Goal: Information Seeking & Learning: Learn about a topic

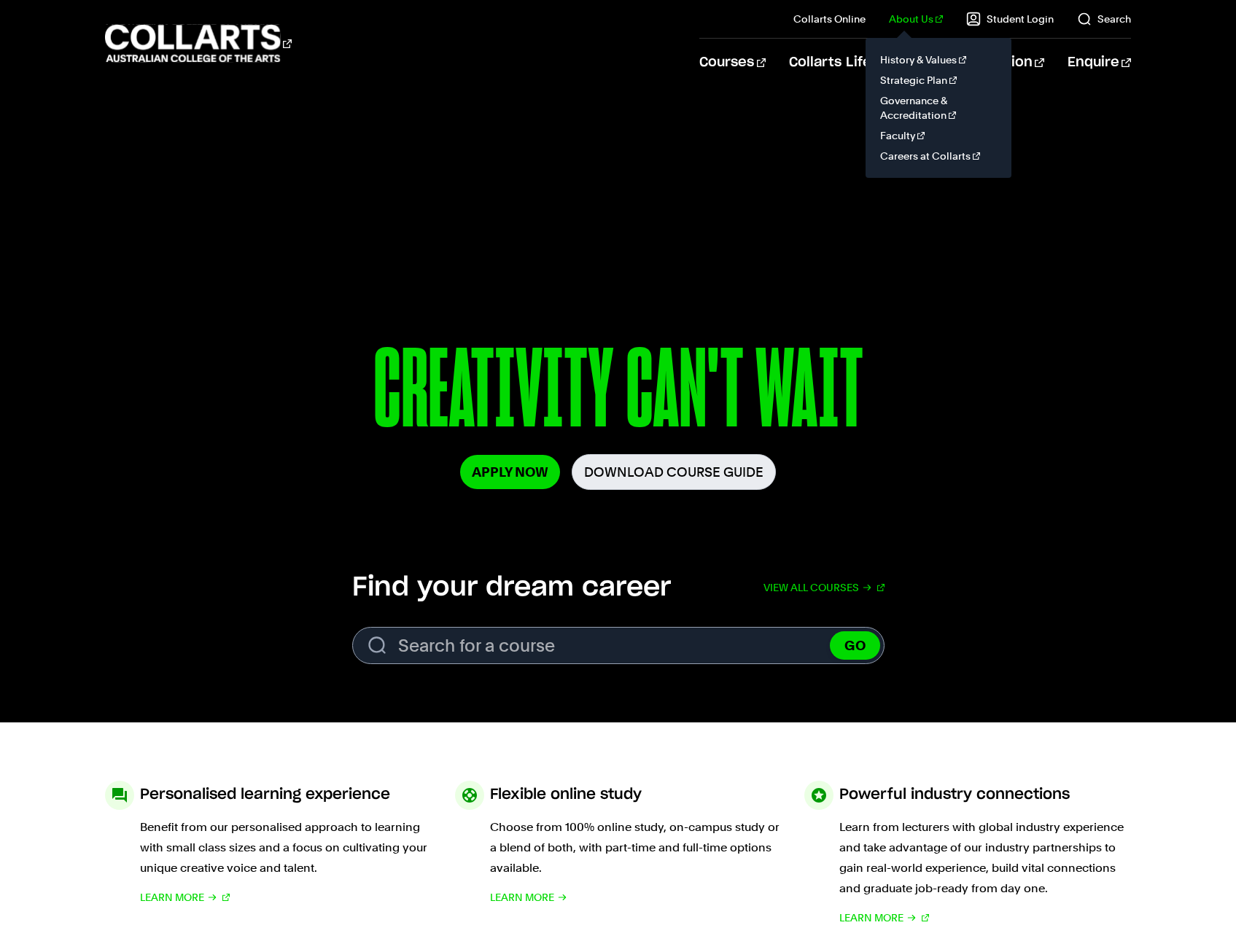
click at [921, 19] on link "About Us" at bounding box center [916, 19] width 54 height 14
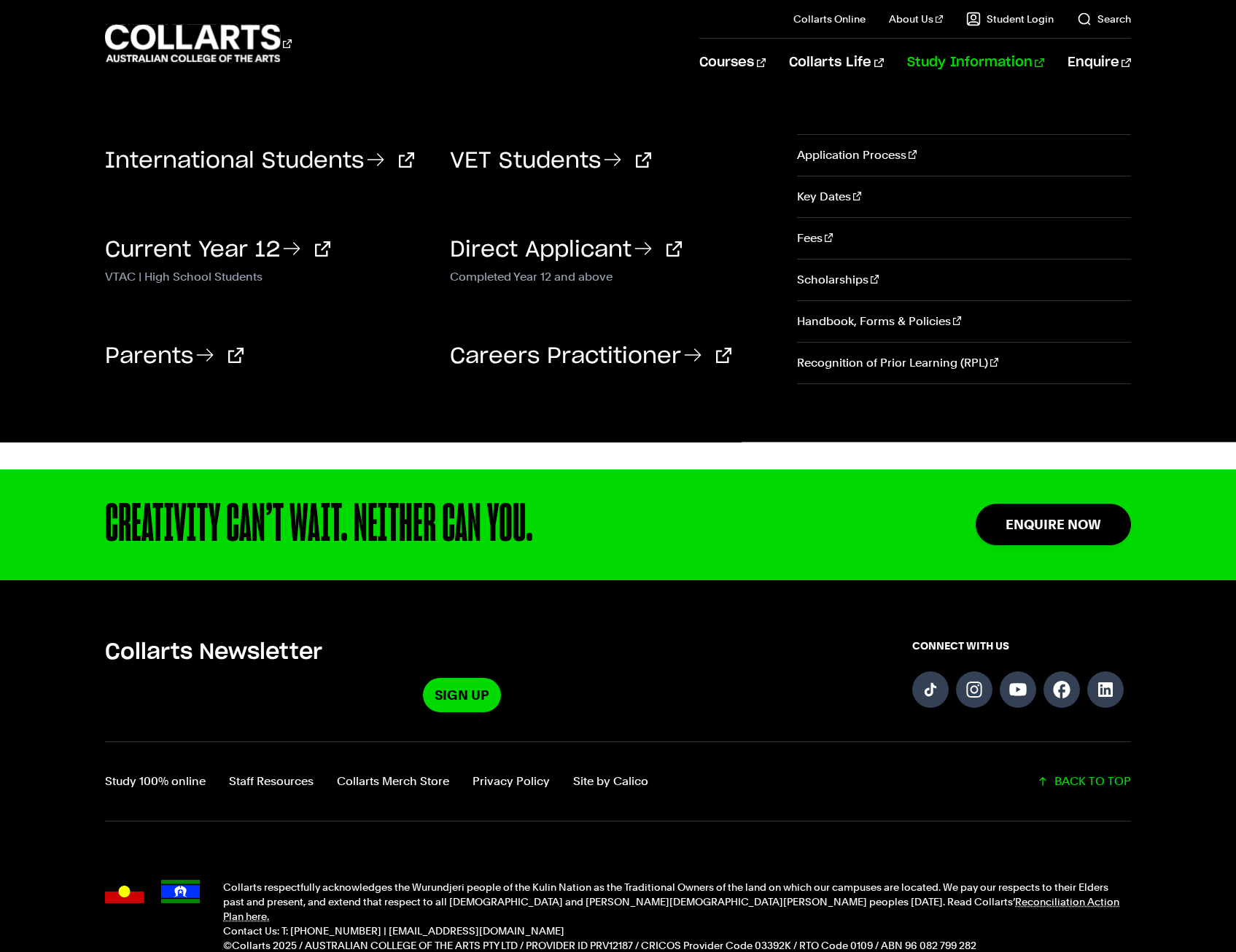
scroll to position [305, 0]
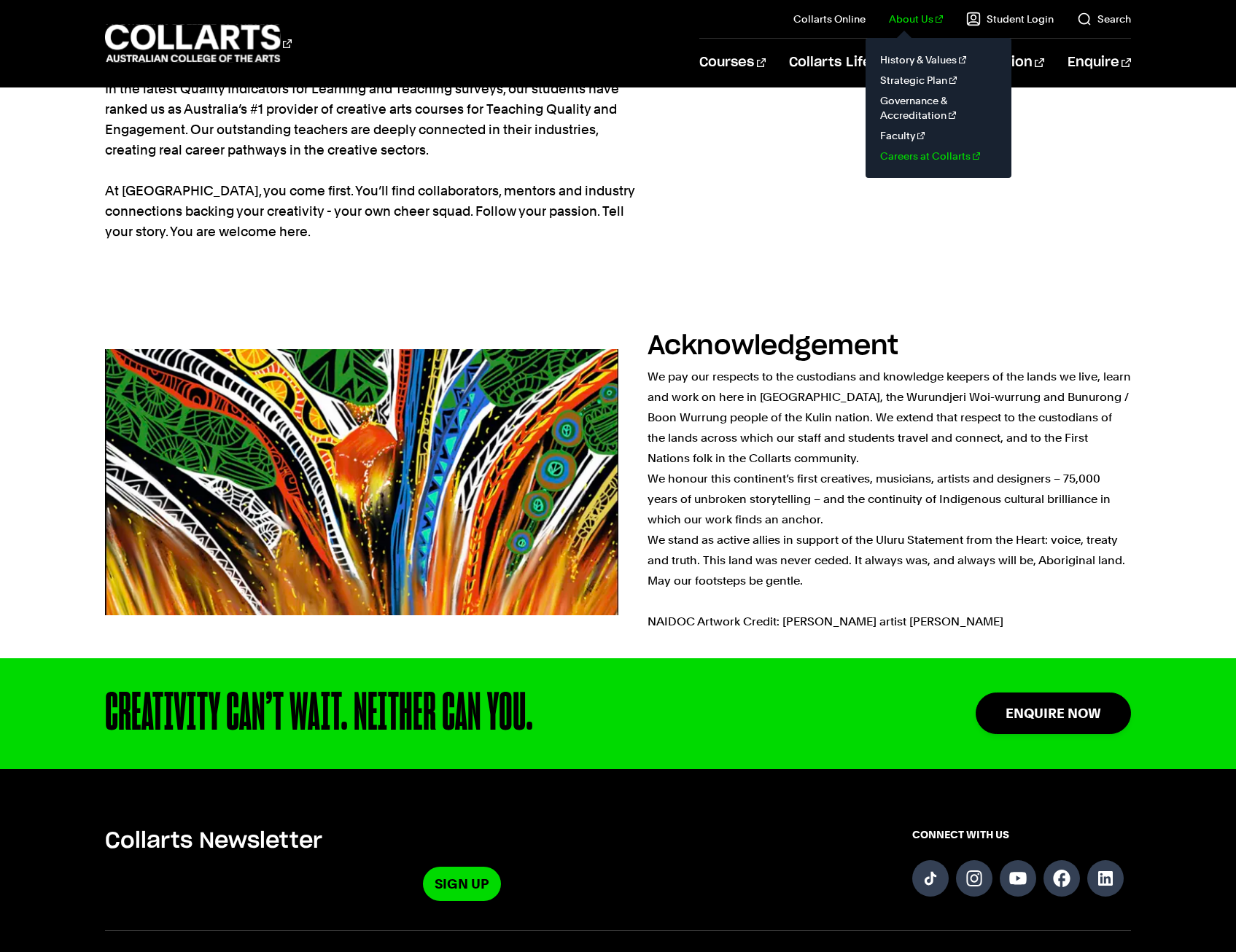
click at [926, 152] on link "Careers at Collarts" at bounding box center [938, 156] width 123 height 21
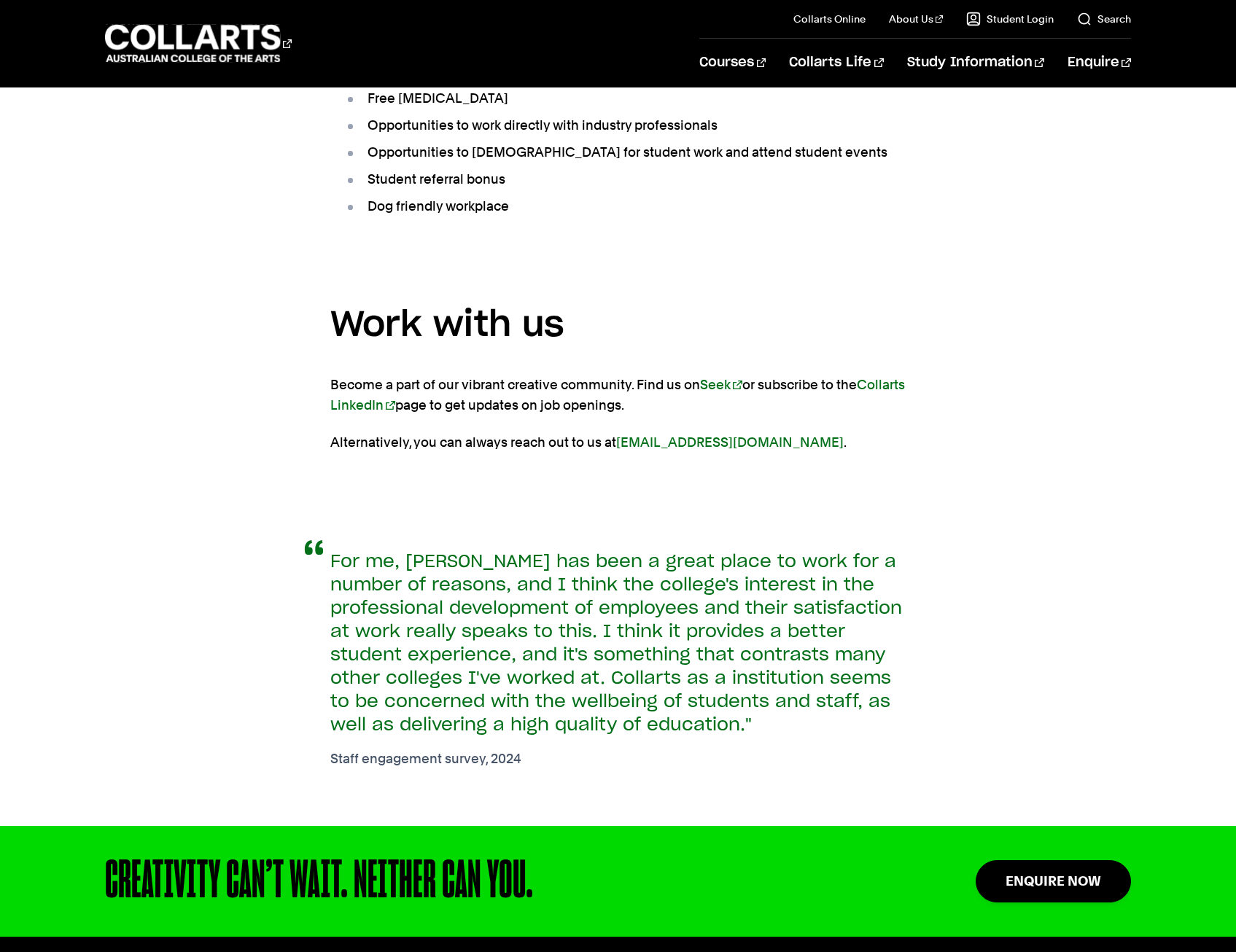
scroll to position [875, 0]
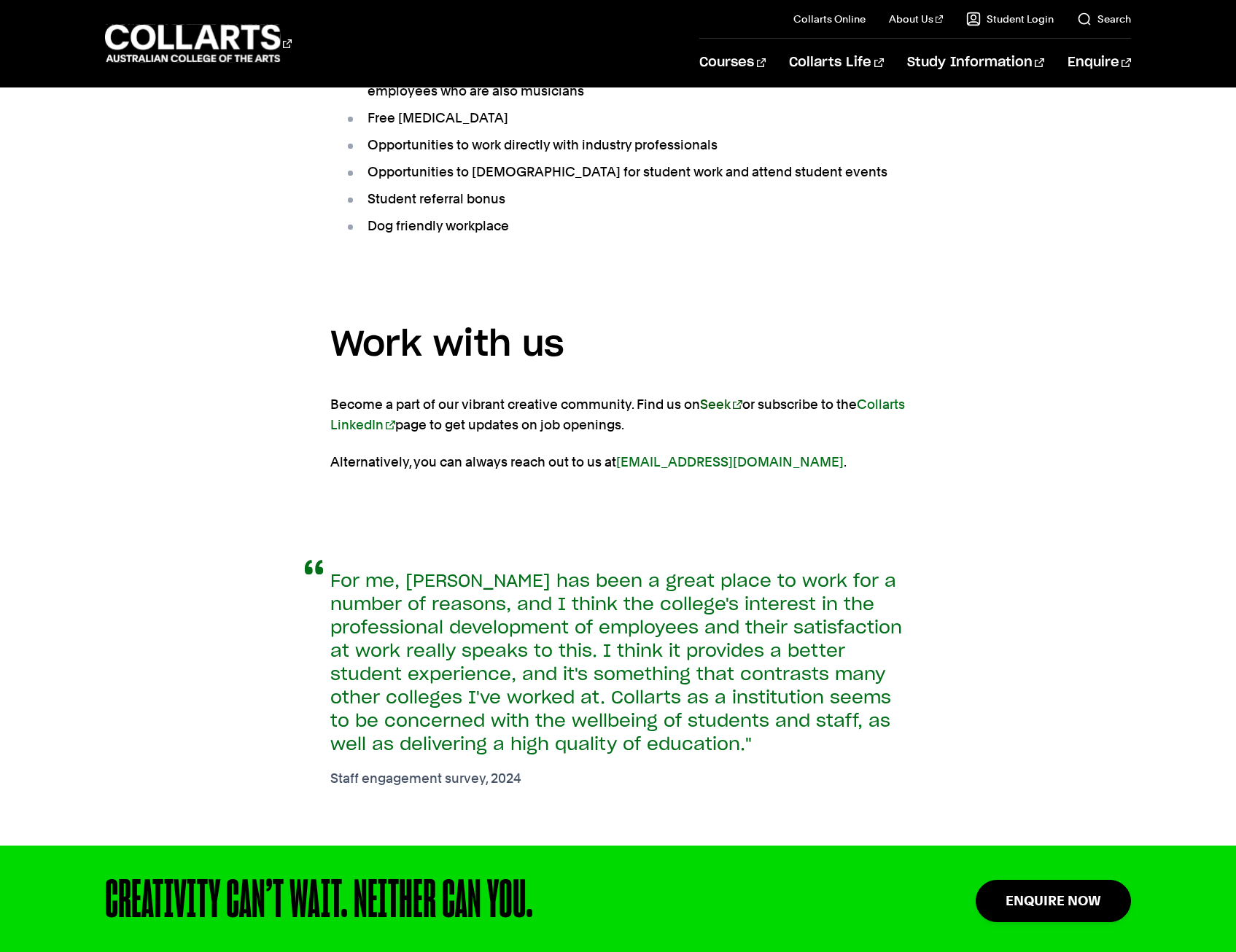
click at [708, 402] on link "Seek" at bounding box center [721, 404] width 42 height 15
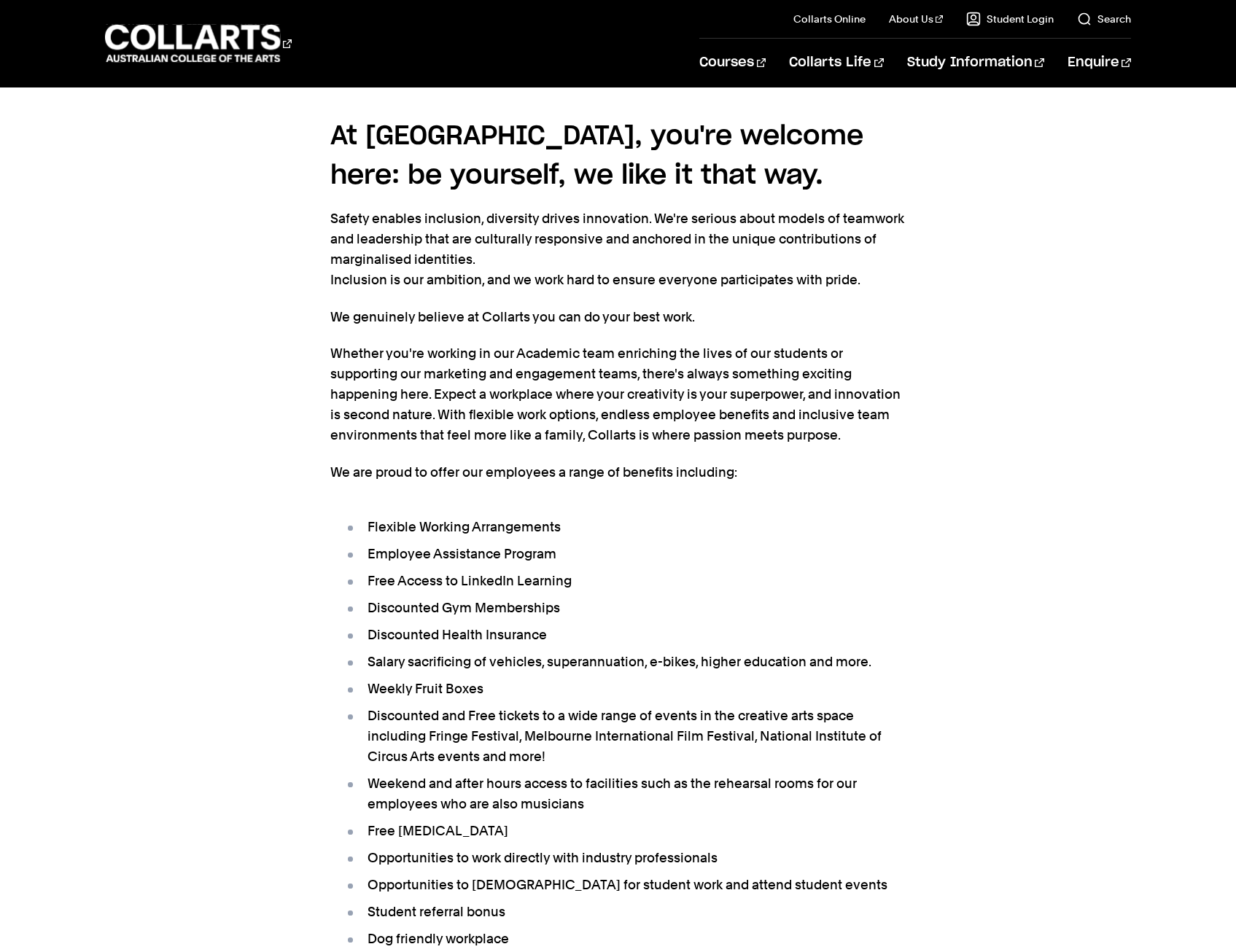
scroll to position [0, 0]
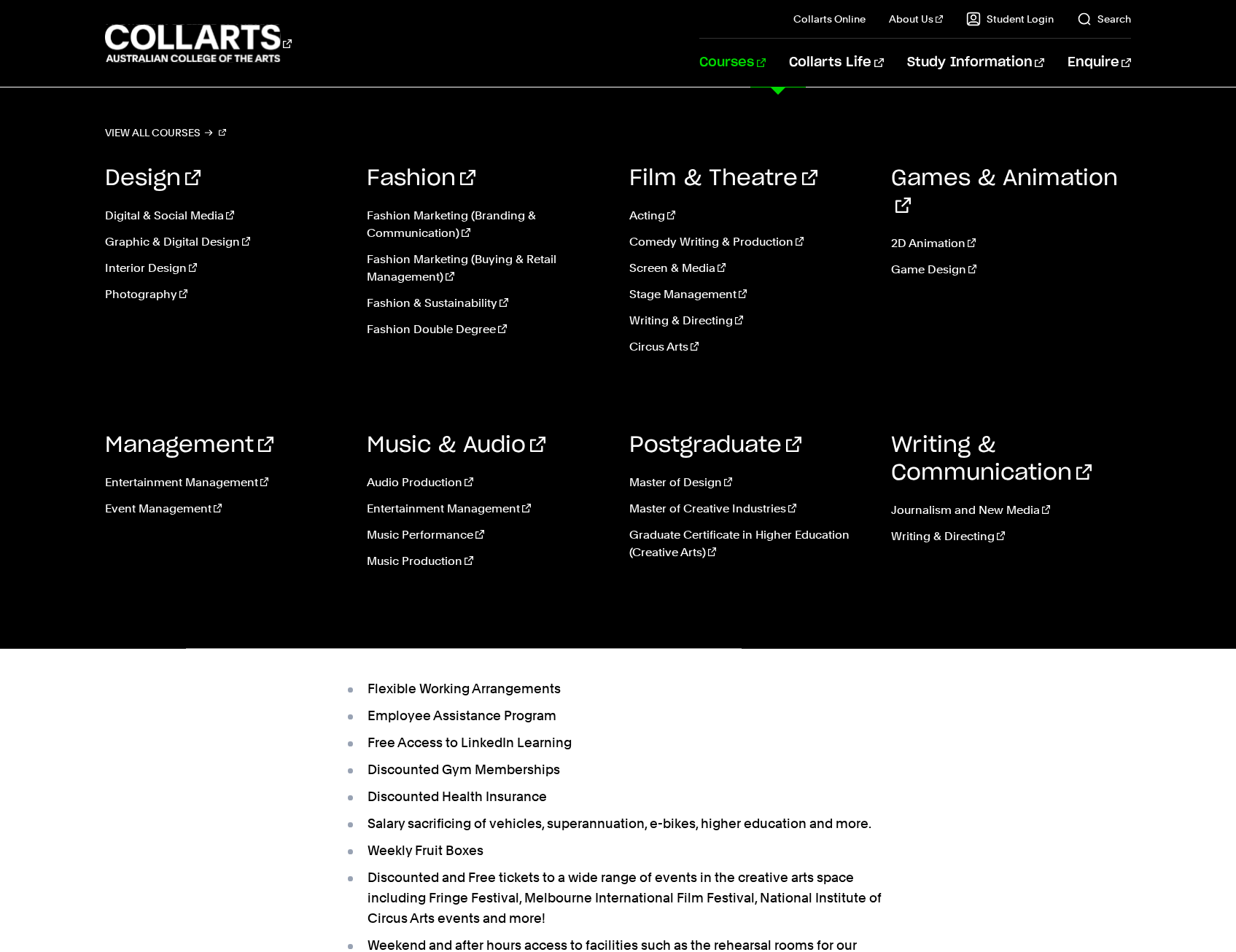
click at [765, 54] on link "Courses" at bounding box center [732, 62] width 66 height 48
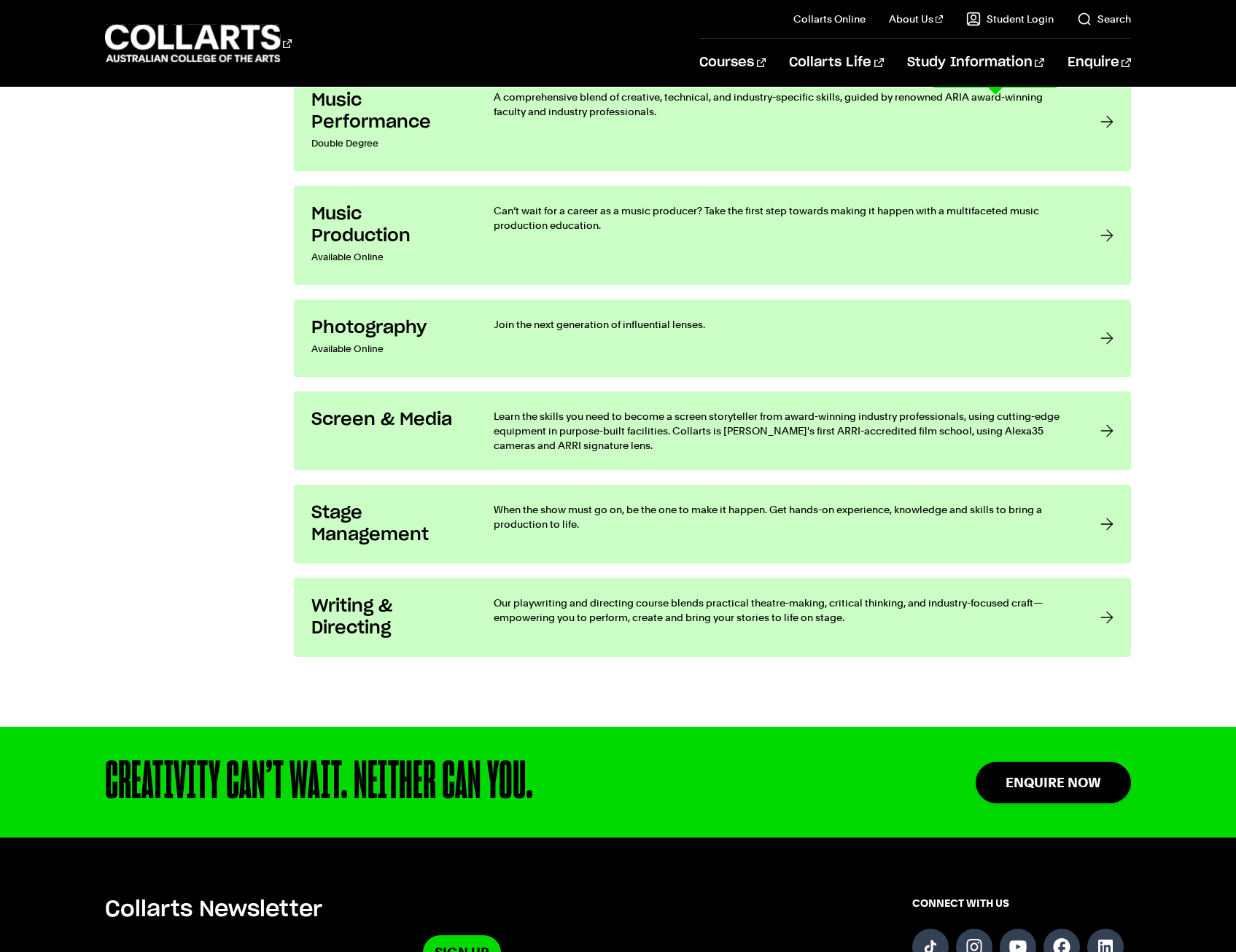
scroll to position [2917, 0]
